Goal: Task Accomplishment & Management: Use online tool/utility

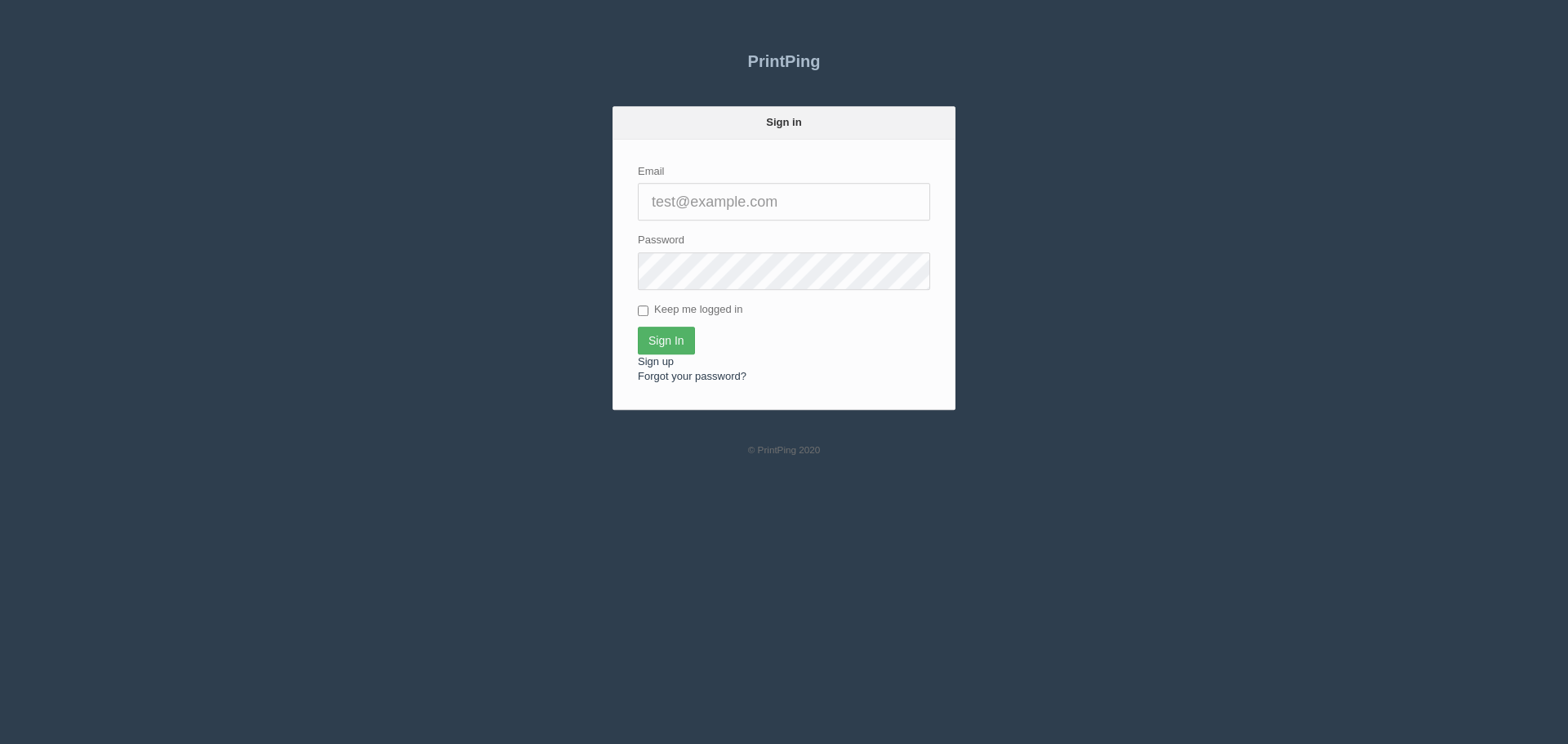
type input "[PERSON_NAME][EMAIL_ADDRESS][DOMAIN_NAME]"
click at [653, 332] on input "Sign In" at bounding box center [666, 340] width 57 height 27
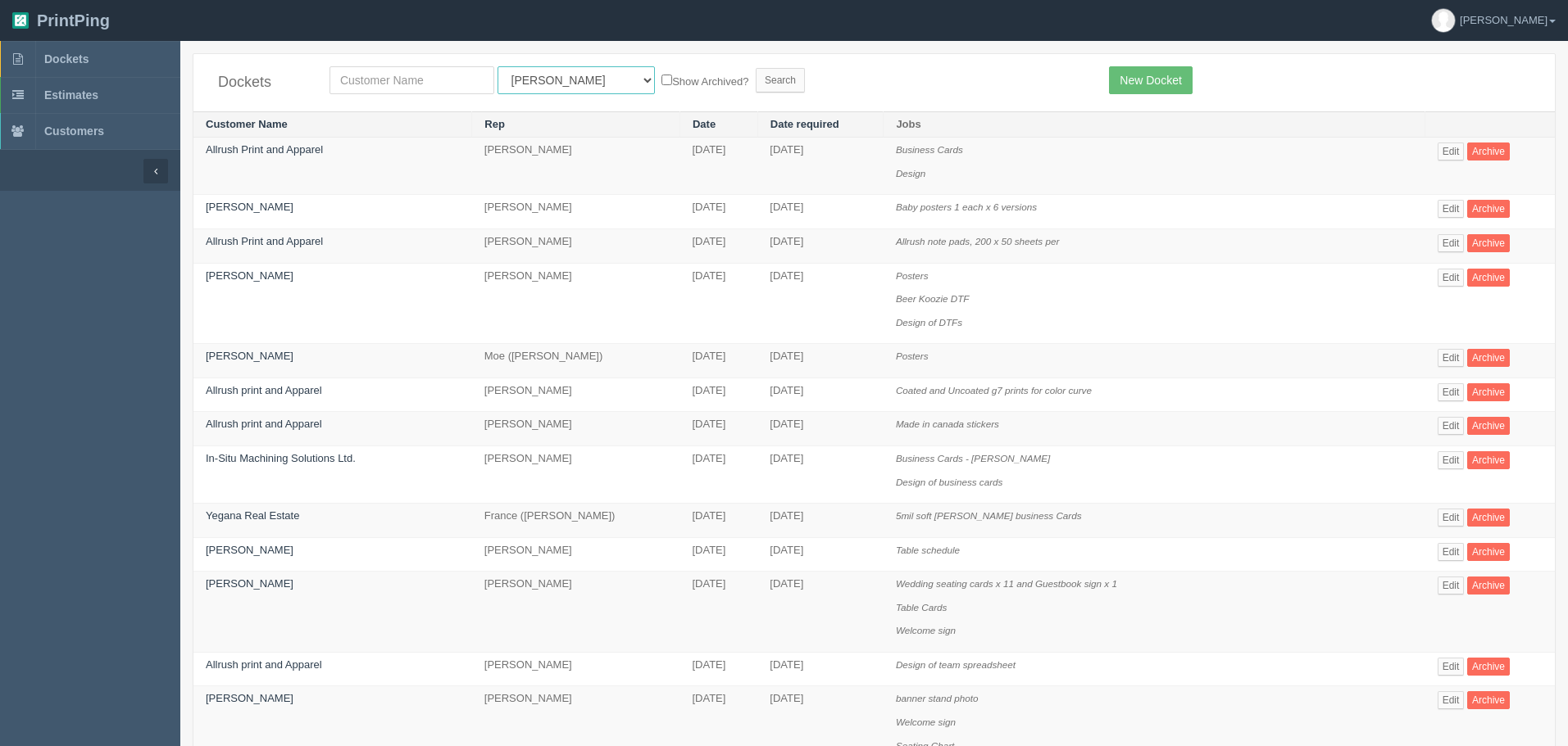
click at [557, 85] on select "All Users Ali Ali Test 1 Aly Amy Ankit Arif Brandon Dan France Greg Jim Mark Ma…" at bounding box center [576, 80] width 158 height 28
select select "1"
click at [497, 67] on select "All Users Ali Ali Test 1 Aly Amy Ankit Arif Brandon Dan France Greg Jim Mark Ma…" at bounding box center [576, 80] width 158 height 28
click at [428, 78] on input "text" at bounding box center [412, 80] width 165 height 28
type input "olds"
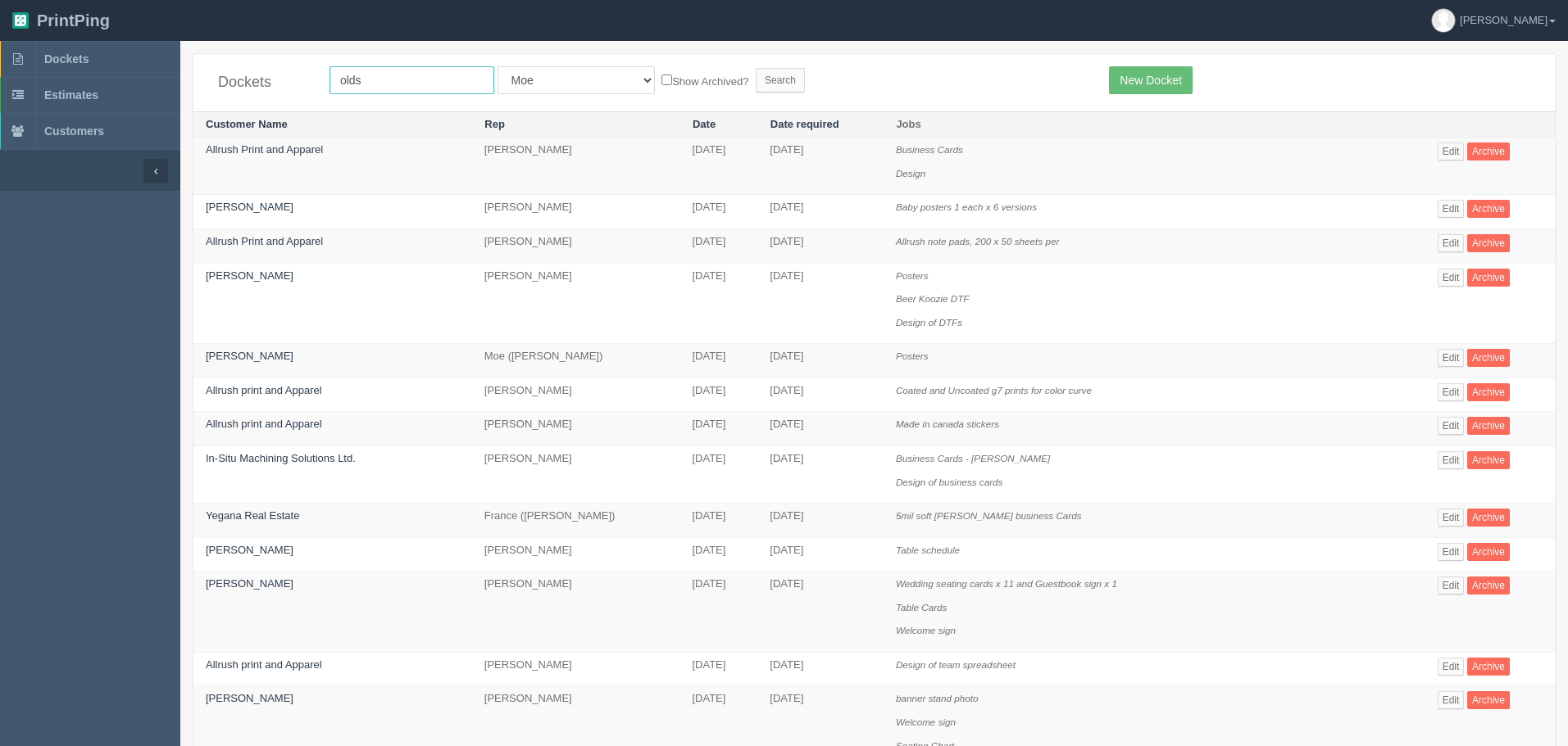
click at [756, 68] on input "Search" at bounding box center [781, 81] width 49 height 25
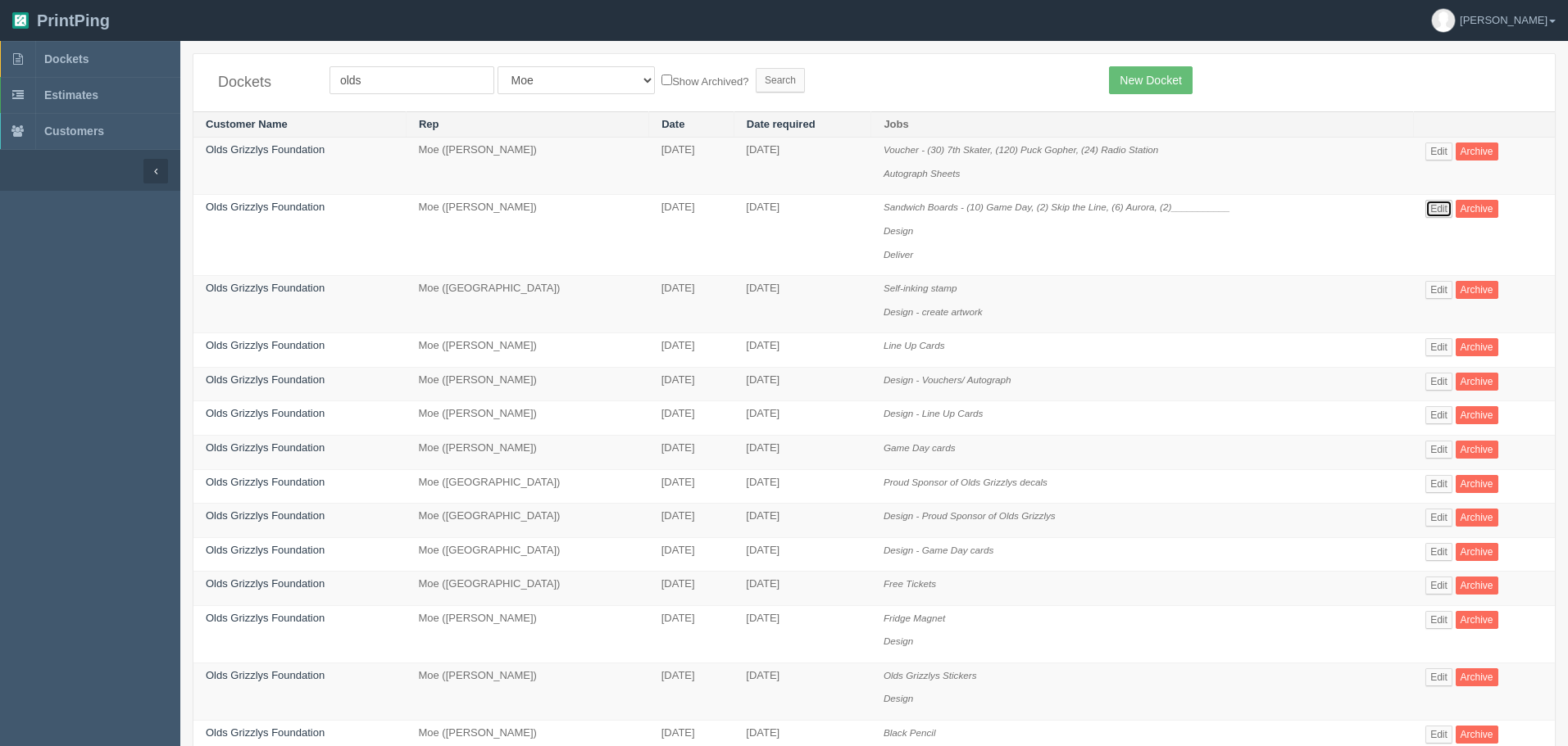
click at [1443, 212] on link "Edit" at bounding box center [1439, 208] width 27 height 18
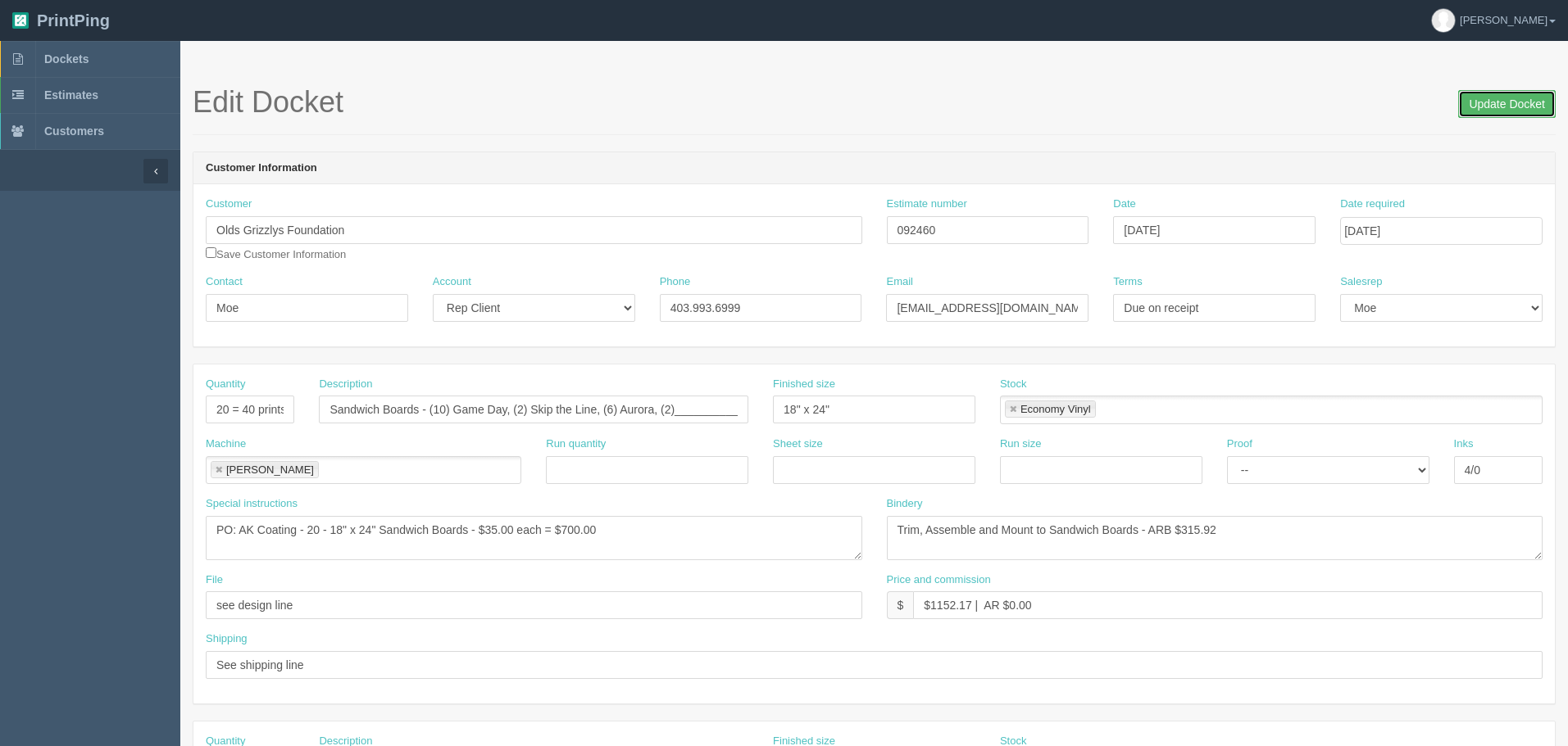
click at [1512, 114] on input "Update Docket" at bounding box center [1507, 104] width 98 height 28
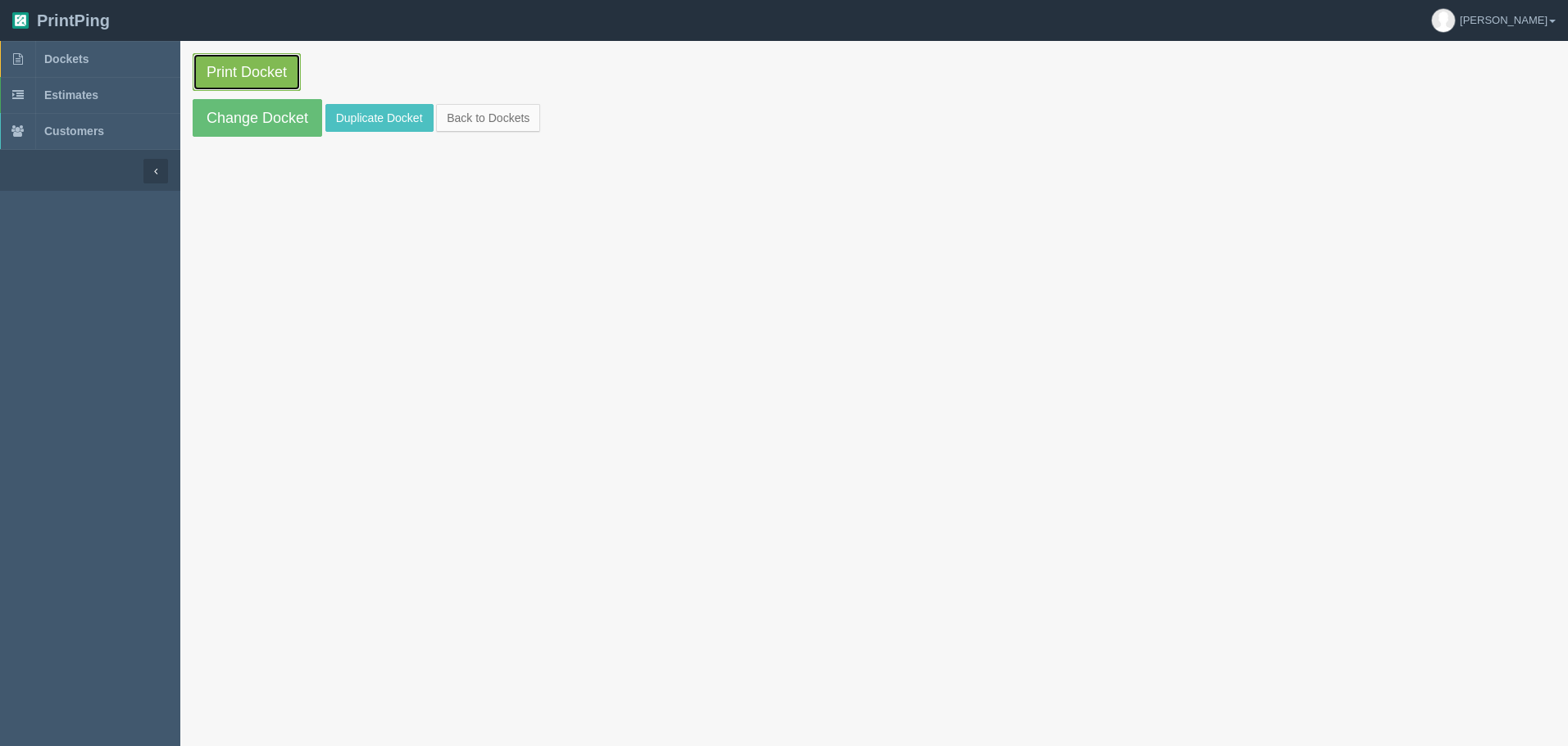
click at [234, 65] on link "Print Docket" at bounding box center [247, 72] width 108 height 38
